Goal: Information Seeking & Learning: Learn about a topic

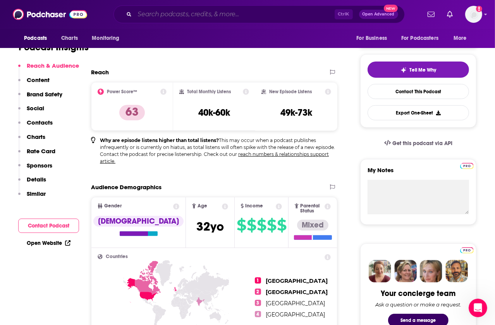
click at [190, 14] on input "Search podcasts, credits, & more..." at bounding box center [235, 14] width 200 height 12
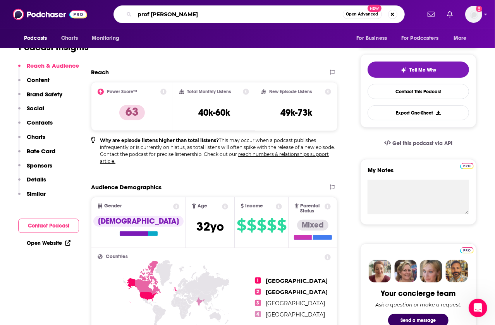
type input "prof G podcast"
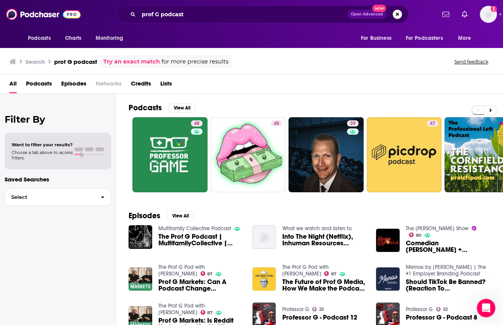
click at [269, 276] on img "The Future of Prof G Media, How We Make the Podcast, and Why Scott Became a Pro…" at bounding box center [264, 279] width 24 height 24
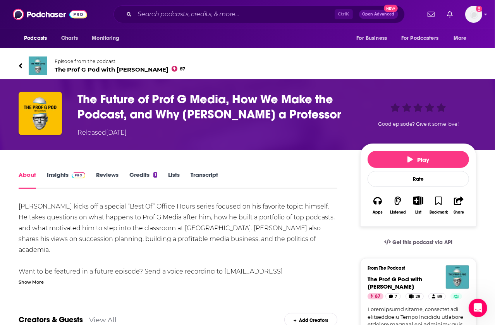
click at [114, 72] on span "The Prof G Pod with [PERSON_NAME] 87" at bounding box center [120, 69] width 130 height 7
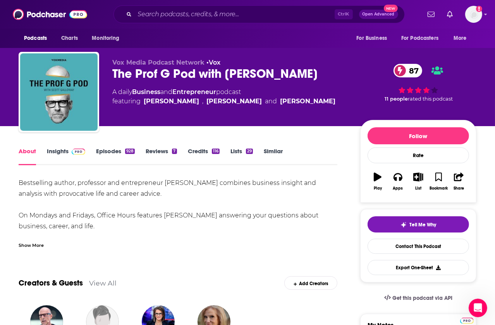
click at [56, 152] on link "Insights" at bounding box center [66, 156] width 38 height 18
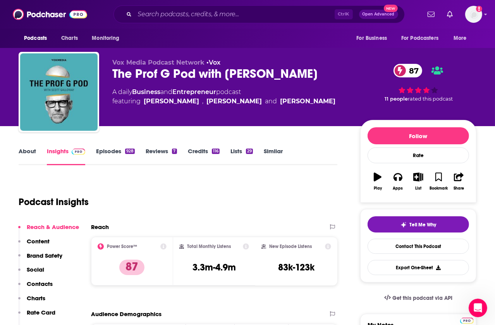
drag, startPoint x: 255, startPoint y: 194, endPoint x: 253, endPoint y: 189, distance: 5.3
click at [255, 194] on div "Podcast Insights" at bounding box center [175, 197] width 312 height 39
click at [212, 75] on div "The Prof G Pod with [PERSON_NAME] 87" at bounding box center [229, 73] width 235 height 15
click at [160, 100] on link "[PERSON_NAME]" at bounding box center [171, 101] width 55 height 9
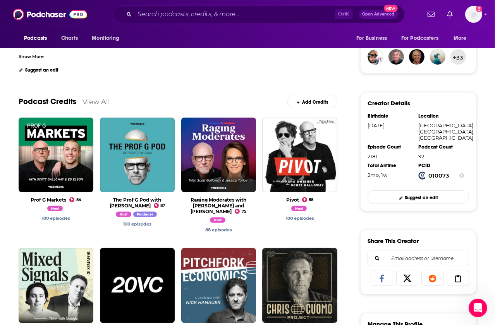
scroll to position [206, 0]
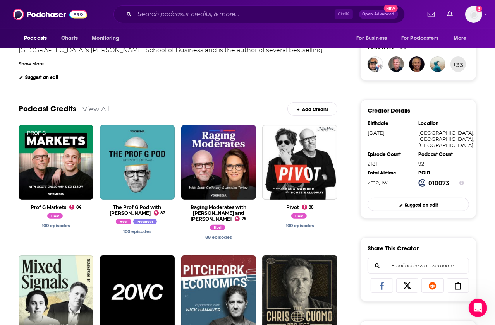
click at [87, 110] on link "View All" at bounding box center [95, 109] width 27 height 8
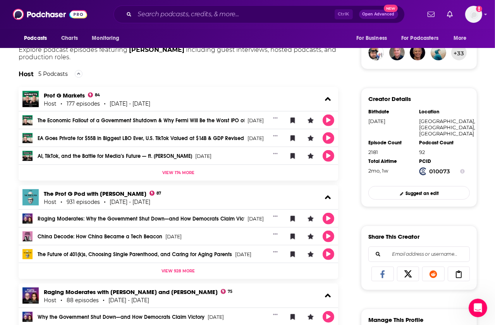
scroll to position [205, 0]
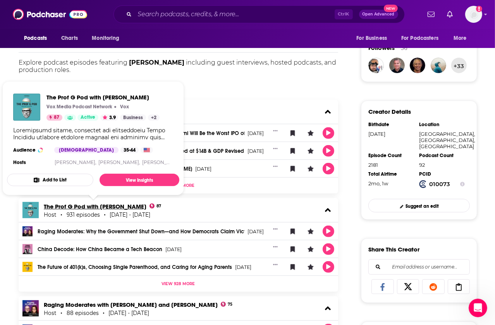
click at [81, 205] on link "The Prof G Pod with [PERSON_NAME]" at bounding box center [95, 206] width 103 height 7
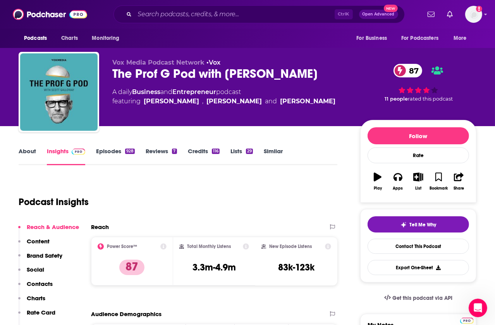
click at [334, 186] on div "Podcast Insights" at bounding box center [178, 201] width 318 height 46
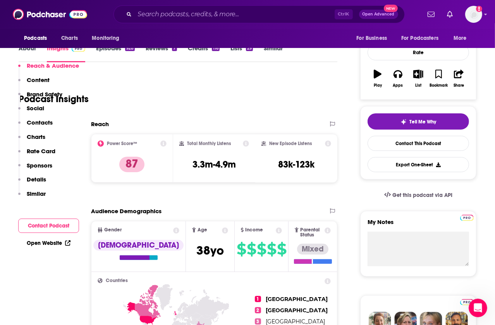
scroll to position [206, 0]
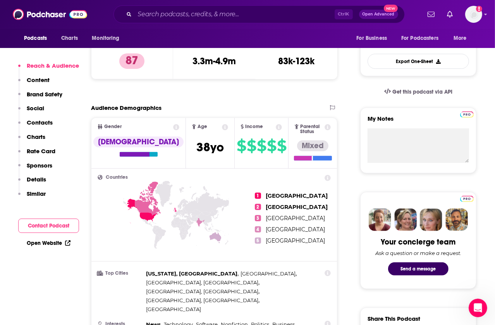
drag, startPoint x: 362, startPoint y: 90, endPoint x: 349, endPoint y: 82, distance: 15.7
click at [362, 90] on div "Get this podcast via API" at bounding box center [418, 91] width 116 height 19
click at [213, 11] on input "Search podcasts, credits, & more..." at bounding box center [235, 14] width 200 height 12
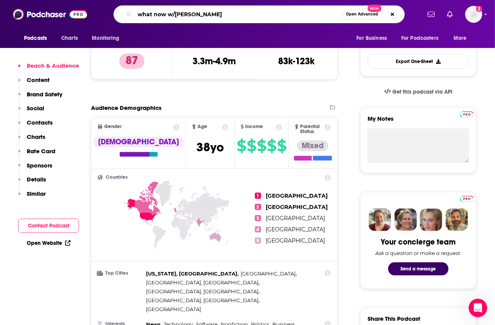
type input "what now w/[PERSON_NAME]"
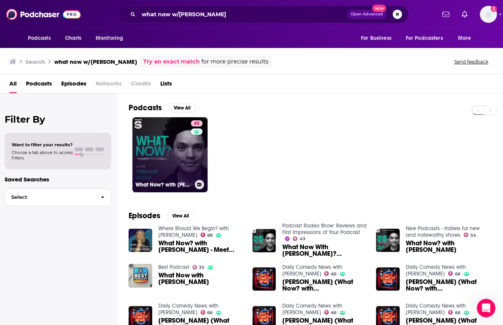
click at [192, 149] on div "85" at bounding box center [198, 150] width 14 height 60
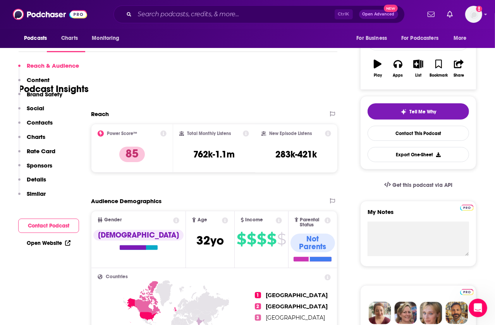
scroll to position [206, 0]
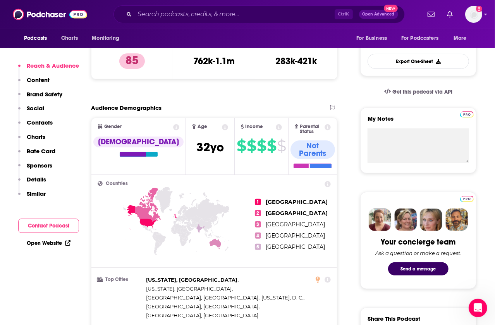
click at [158, 17] on input "Search podcasts, credits, & more..." at bounding box center [235, 14] width 200 height 12
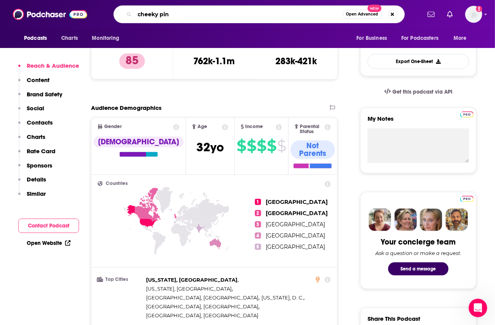
type input "cheeky pint"
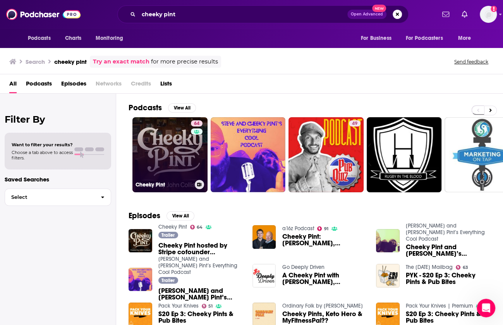
click at [169, 153] on link "64 Cheeky Pint" at bounding box center [169, 154] width 75 height 75
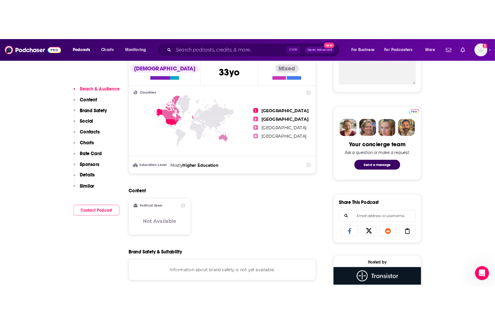
scroll to position [206, 0]
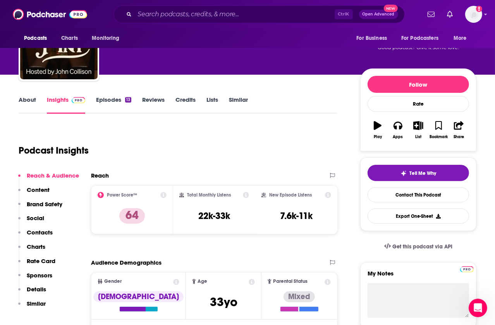
click at [24, 98] on link "About" at bounding box center [27, 105] width 17 height 18
